Goal: Information Seeking & Learning: Learn about a topic

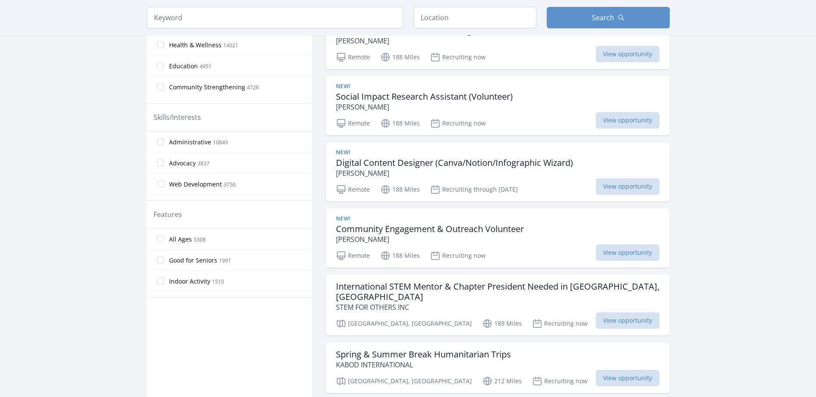
scroll to position [43, 0]
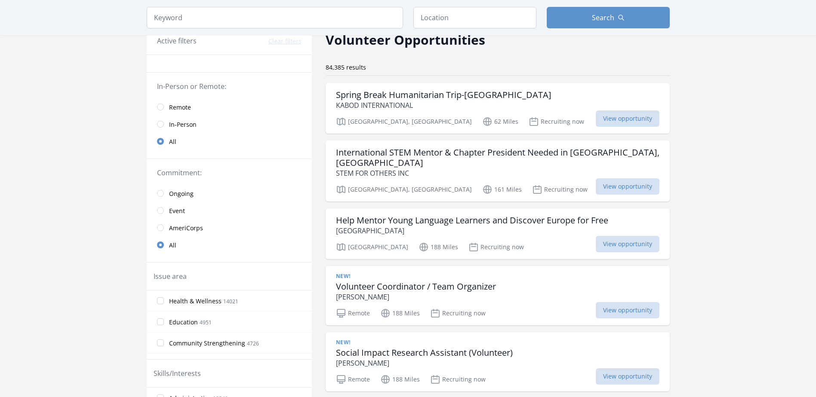
click at [178, 127] on span "In-Person" at bounding box center [183, 124] width 28 height 9
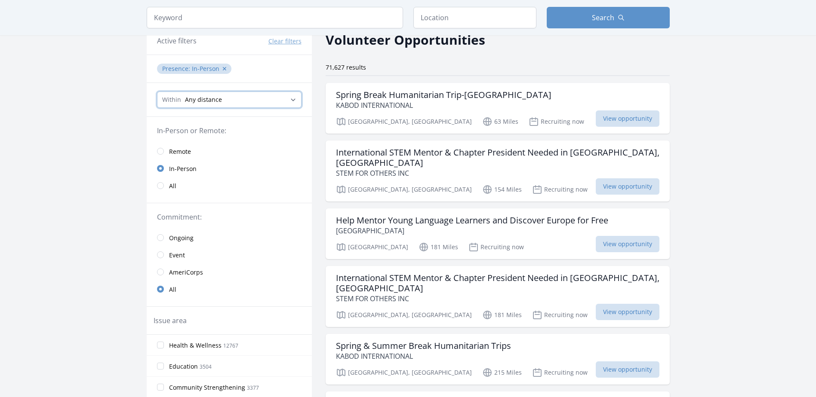
click at [249, 101] on select "Any distance , 5 Miles , 20 Miles , 50 Miles , 100 Miles" at bounding box center [229, 100] width 144 height 16
select select "160934"
click at [157, 92] on select "Any distance , 5 Miles , 20 Miles , 50 Miles , 100 Miles" at bounding box center [229, 100] width 144 height 16
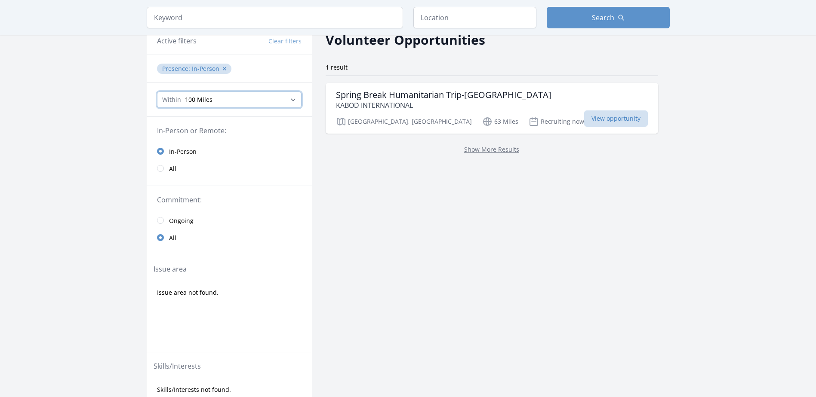
click at [246, 98] on select "Any distance , 5 Miles , 20 Miles , 50 Miles , 100 Miles" at bounding box center [229, 100] width 144 height 16
select select "all"
click at [157, 92] on select "Any distance , 5 Miles , 20 Miles , 50 Miles , 100 Miles" at bounding box center [229, 100] width 144 height 16
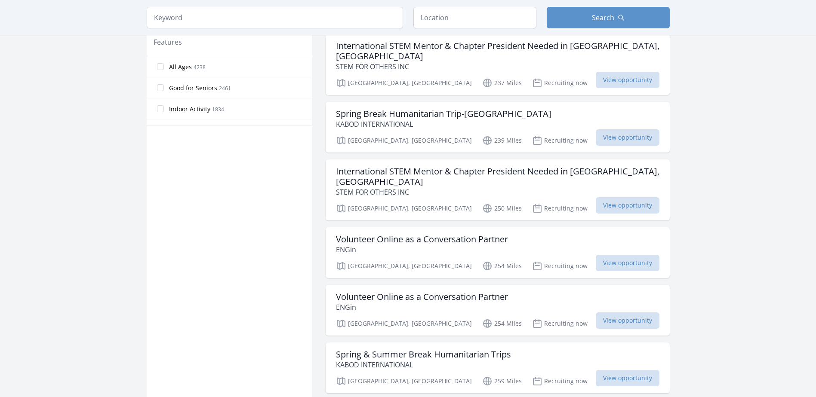
scroll to position [559, 0]
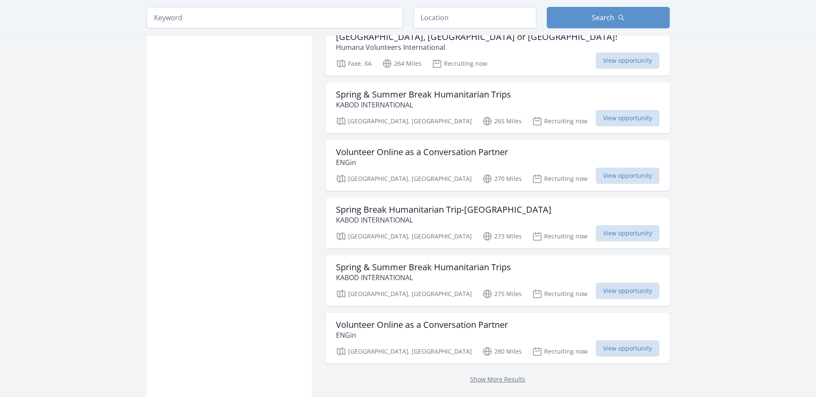
scroll to position [989, 0]
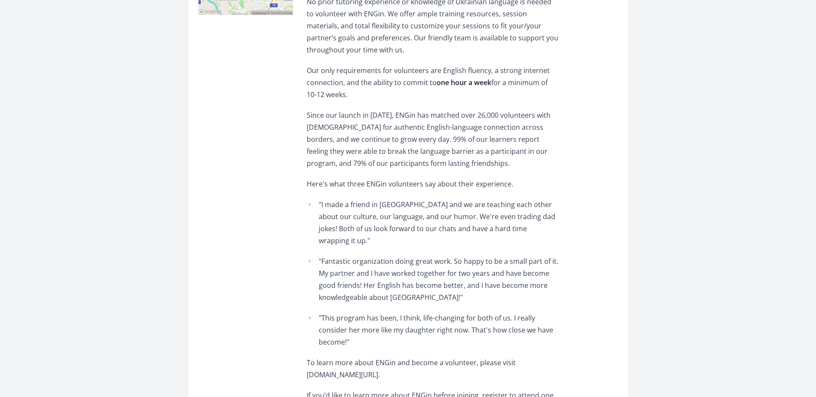
scroll to position [344, 0]
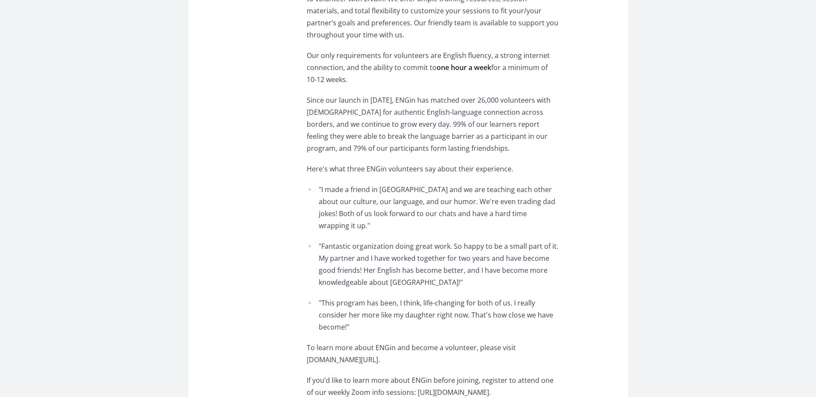
click at [503, 124] on p "Since our launch in [DATE], ENGin has matched over 26,000 volunteers with [DEMO…" at bounding box center [432, 124] width 251 height 60
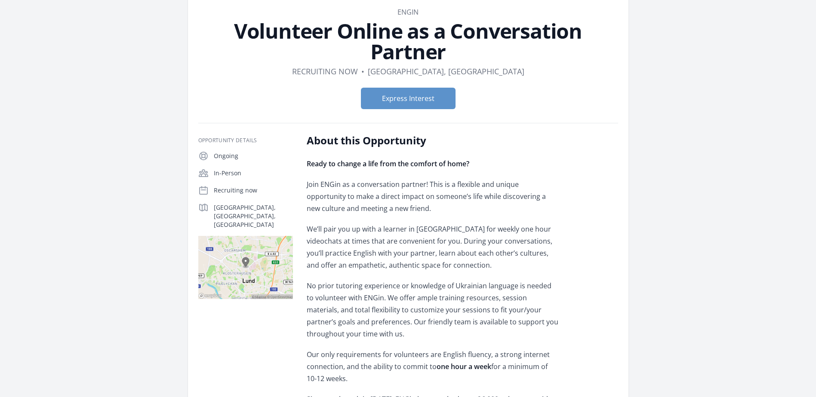
scroll to position [43, 0]
